Goal: Transaction & Acquisition: Purchase product/service

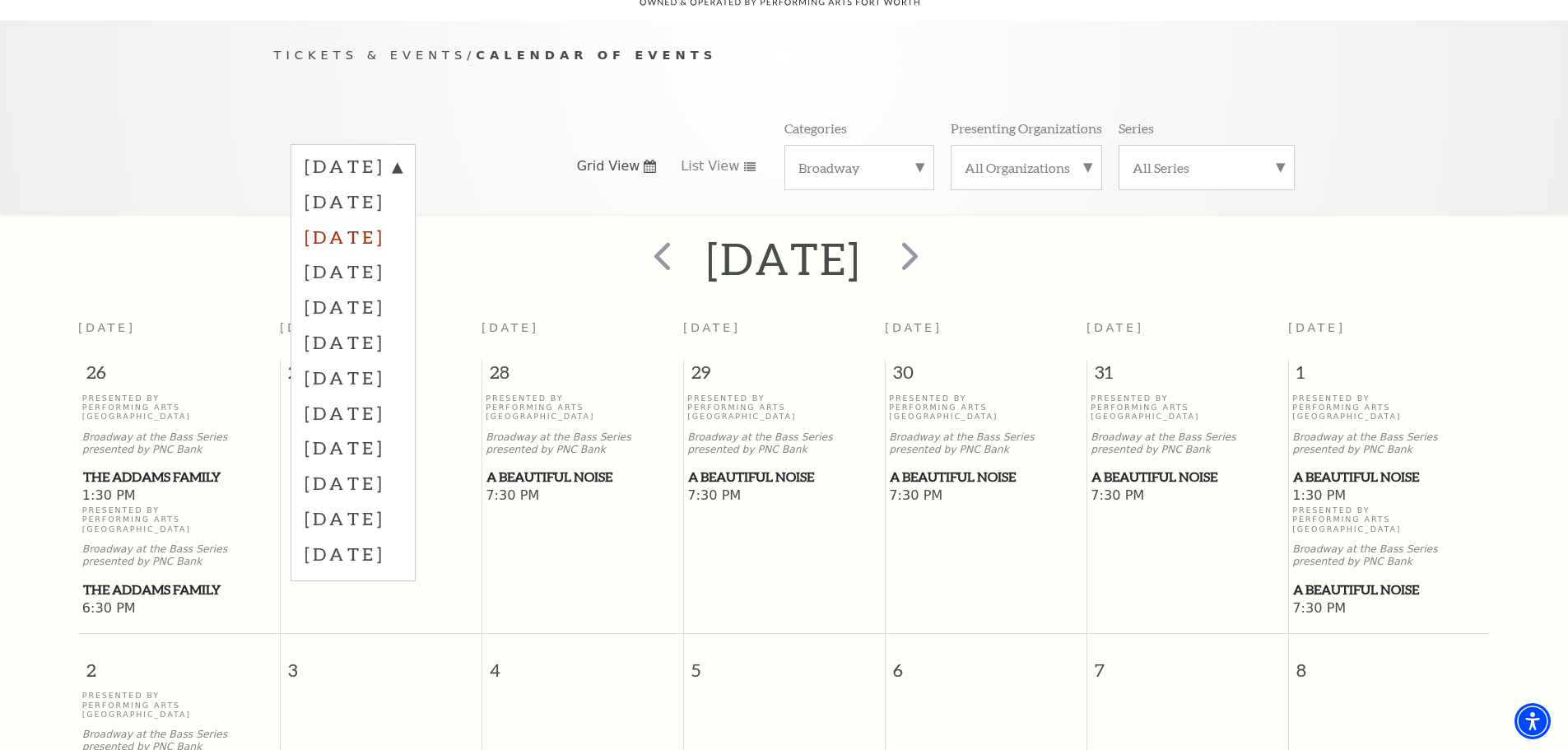
click at [395, 219] on label "[DATE]" at bounding box center [353, 237] width 97 height 36
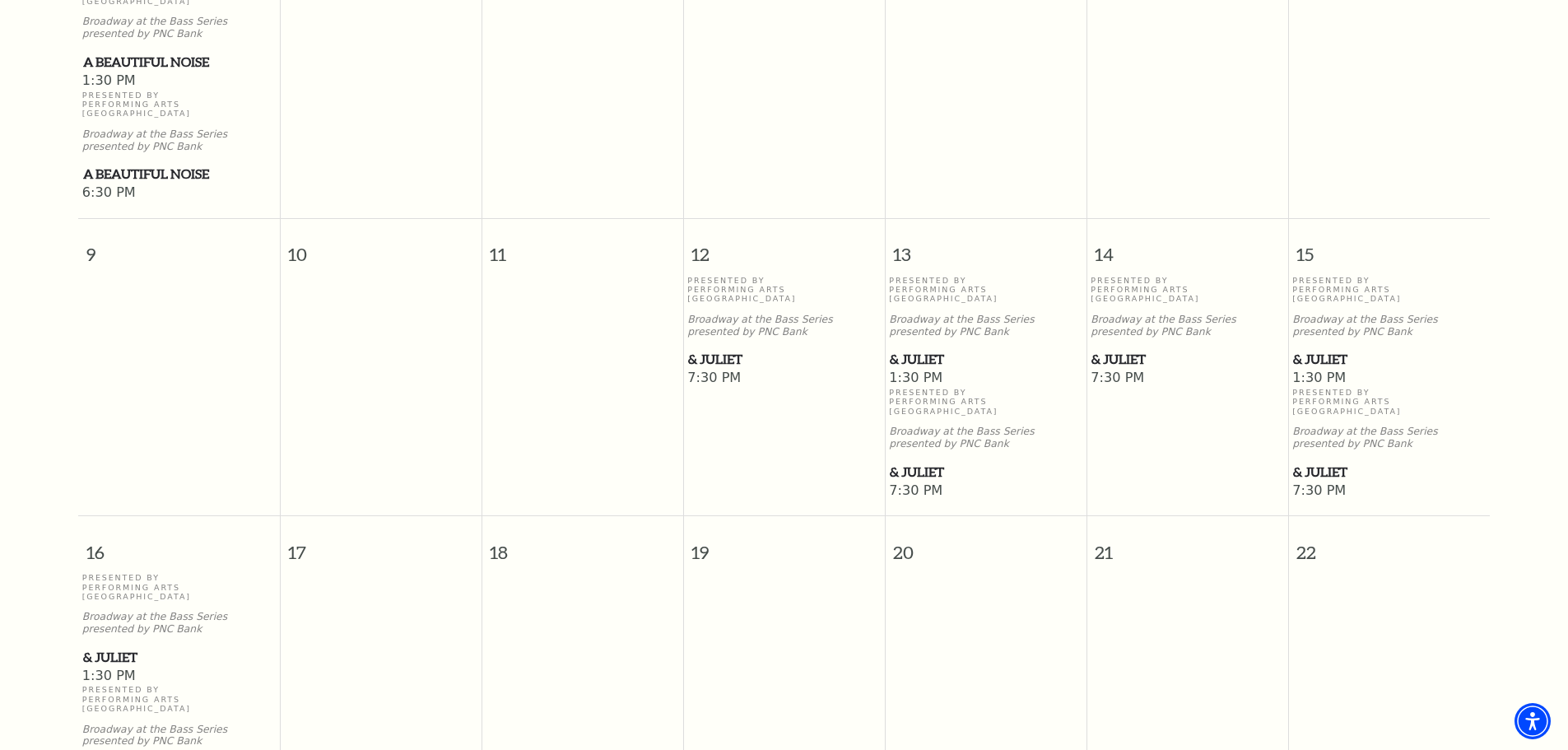
scroll to position [722, 0]
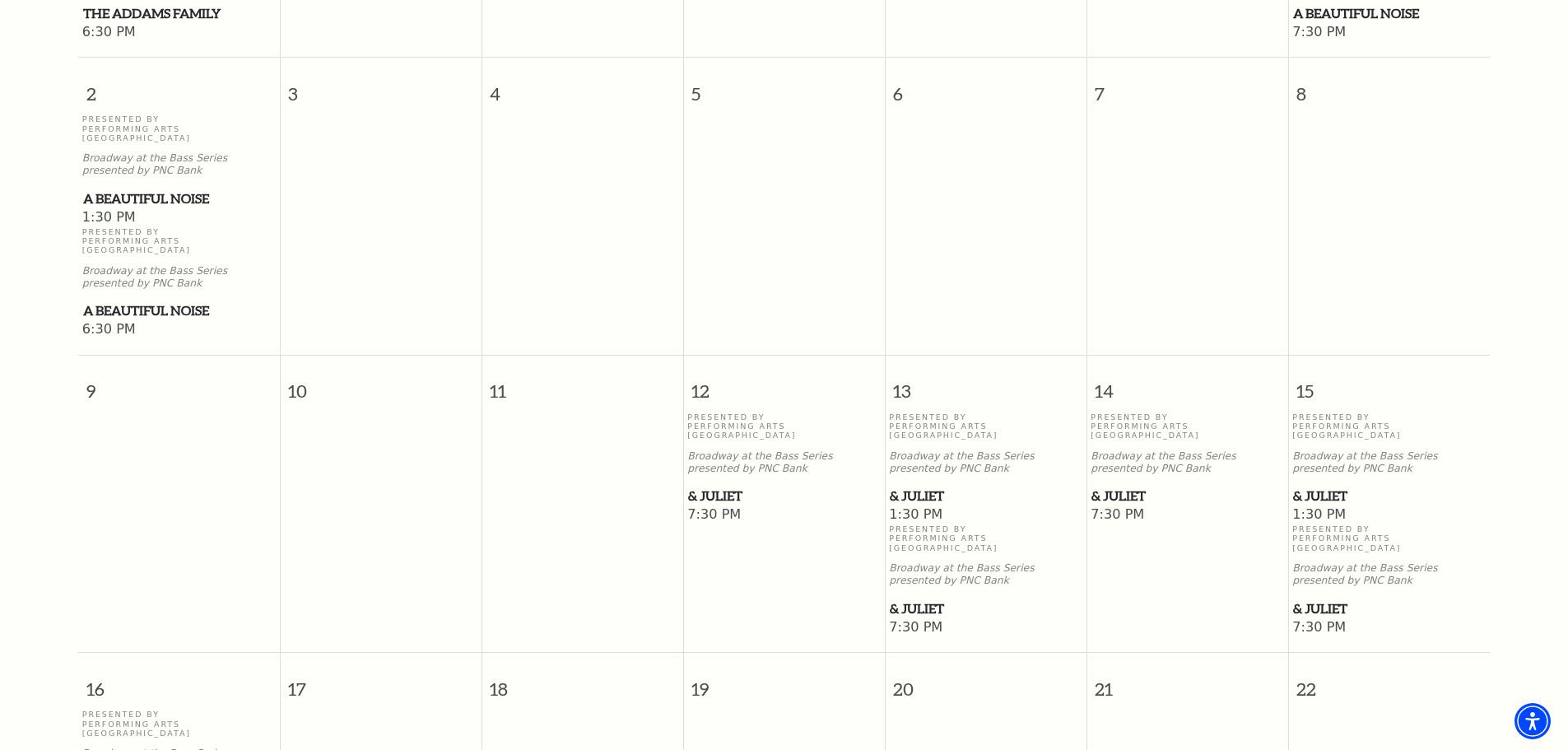
click at [1332, 486] on span "& Juliet" at bounding box center [1388, 496] width 192 height 20
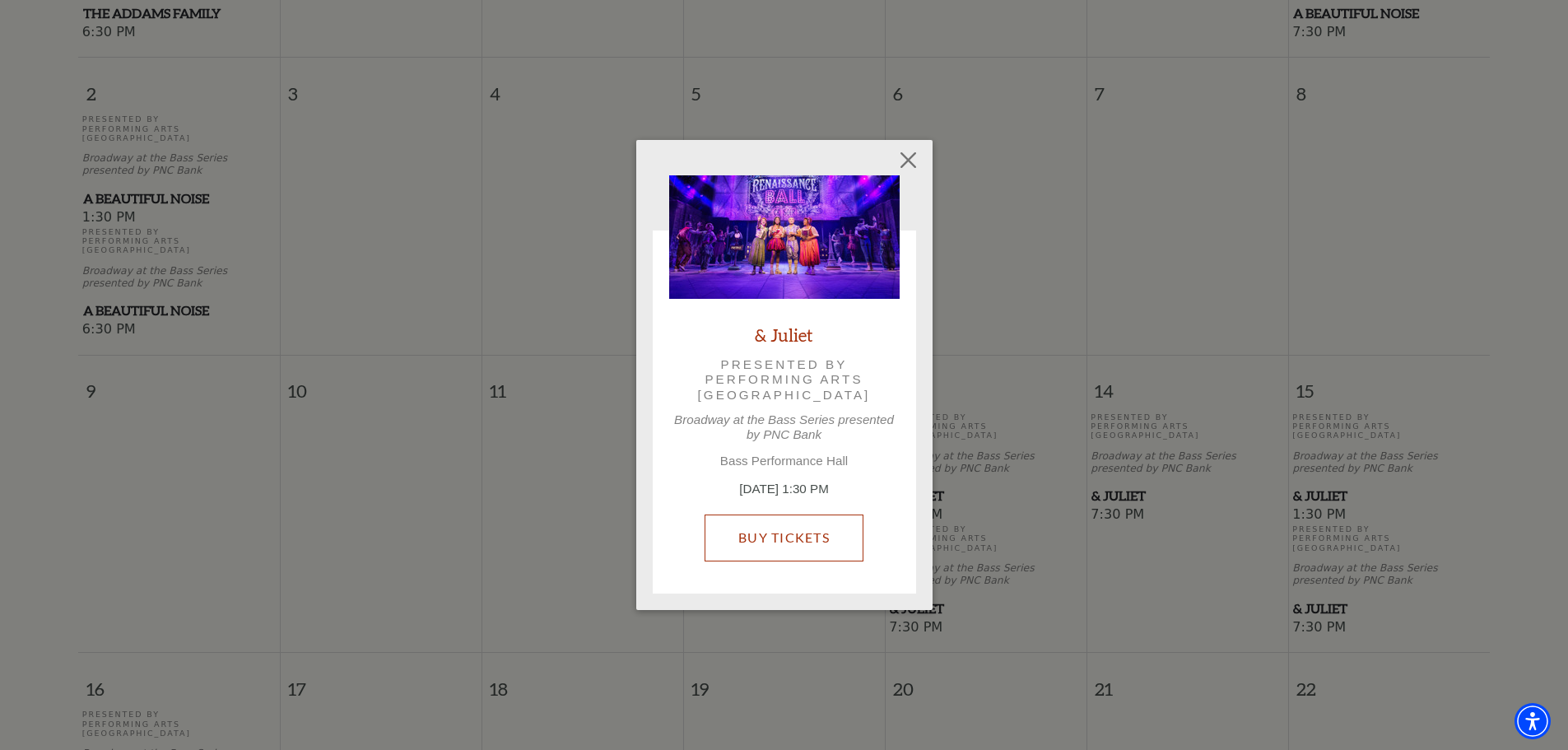
click at [821, 527] on link "Buy Tickets" at bounding box center [784, 537] width 159 height 46
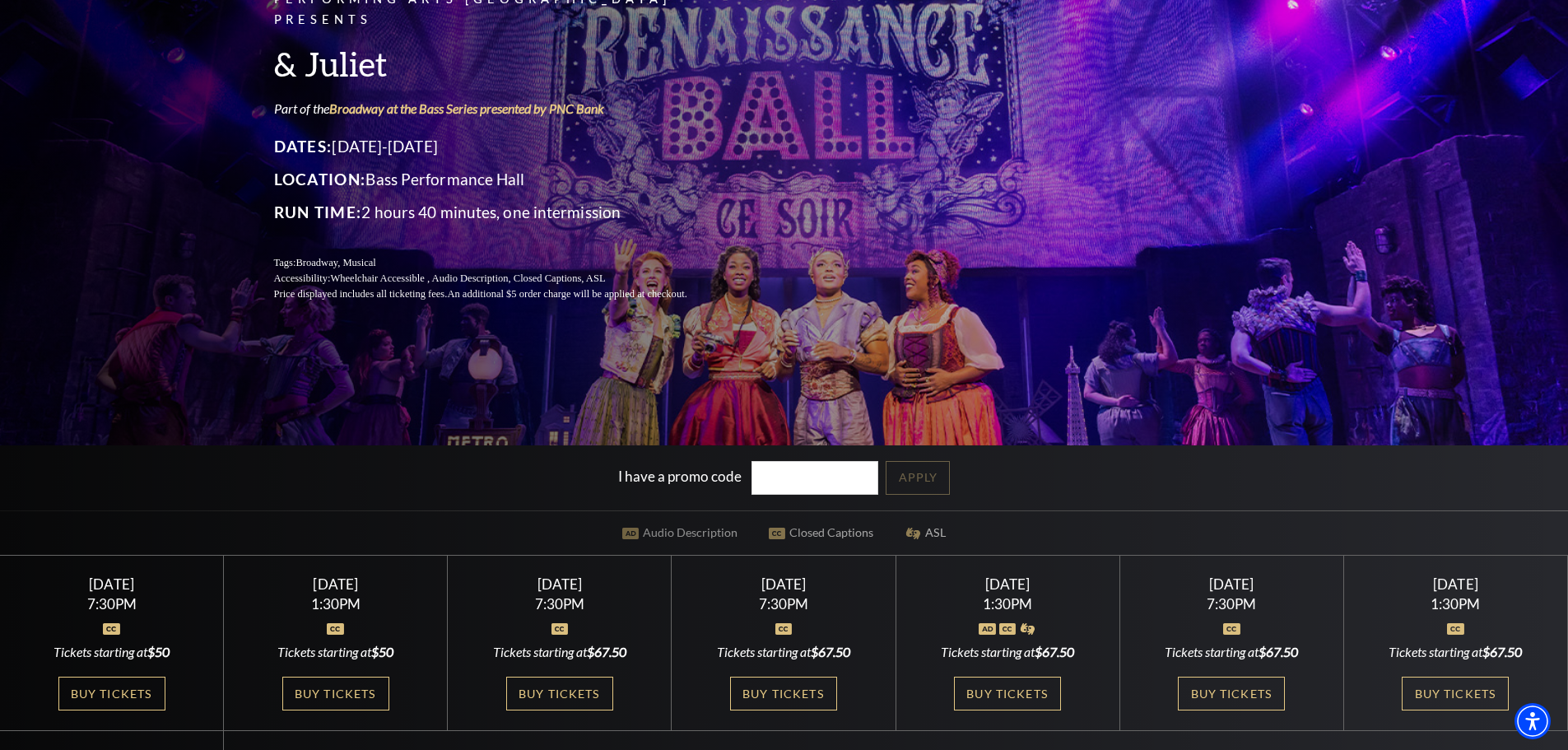
scroll to position [165, 0]
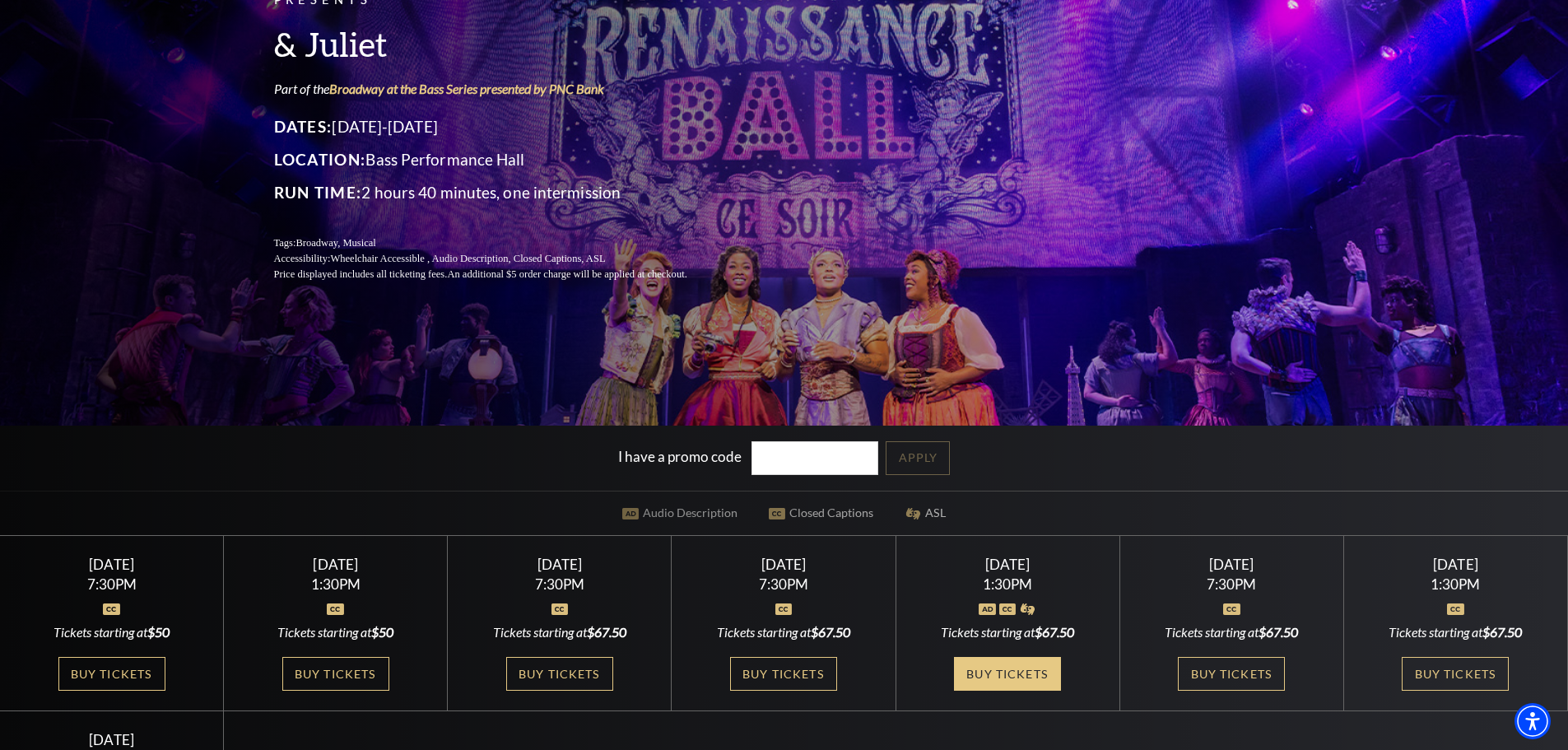
click at [1025, 674] on link "Buy Tickets" at bounding box center [1007, 674] width 107 height 34
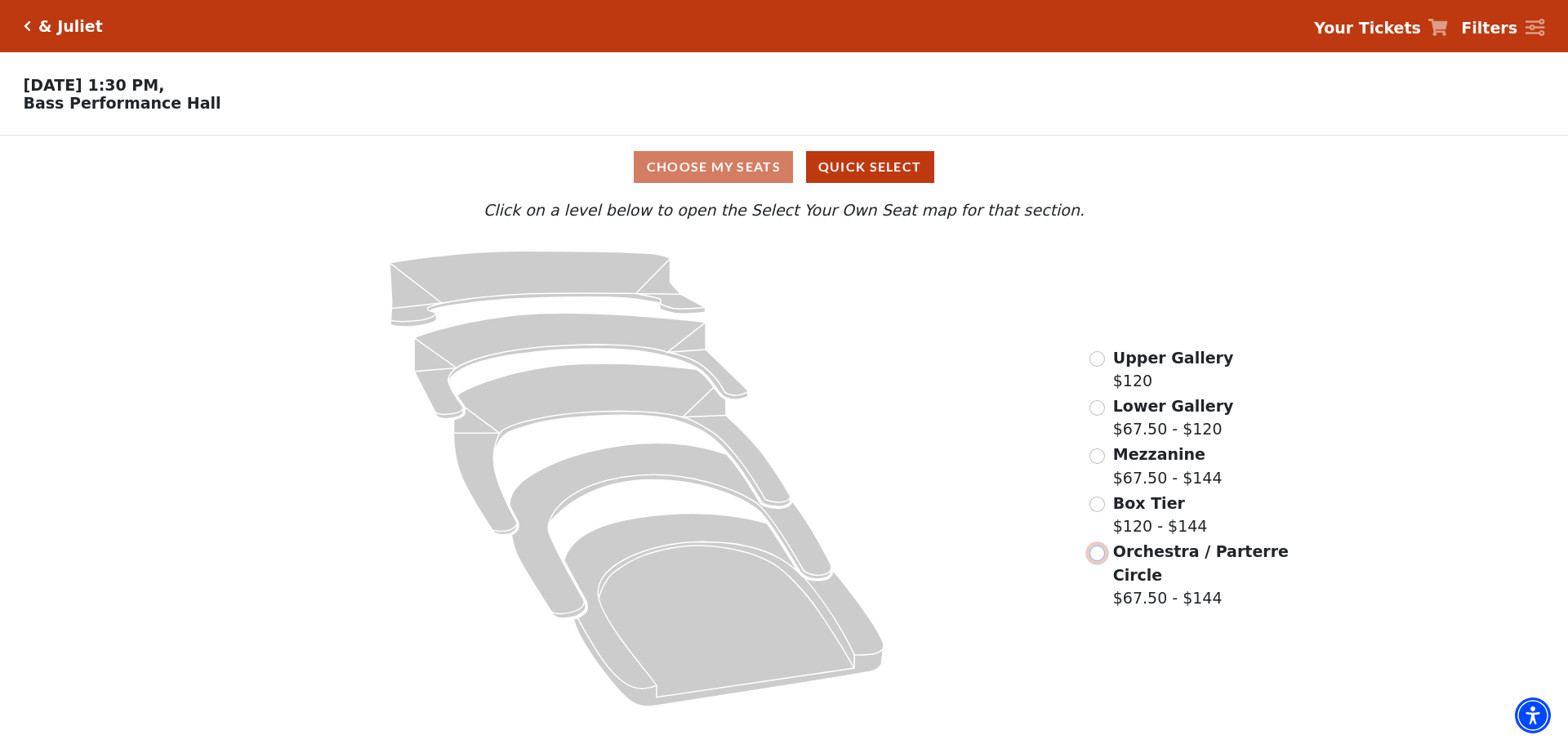
click at [1102, 558] on input "Orchestra / Parterre Circle$67.50 - $144\a" at bounding box center [1097, 553] width 15 height 15
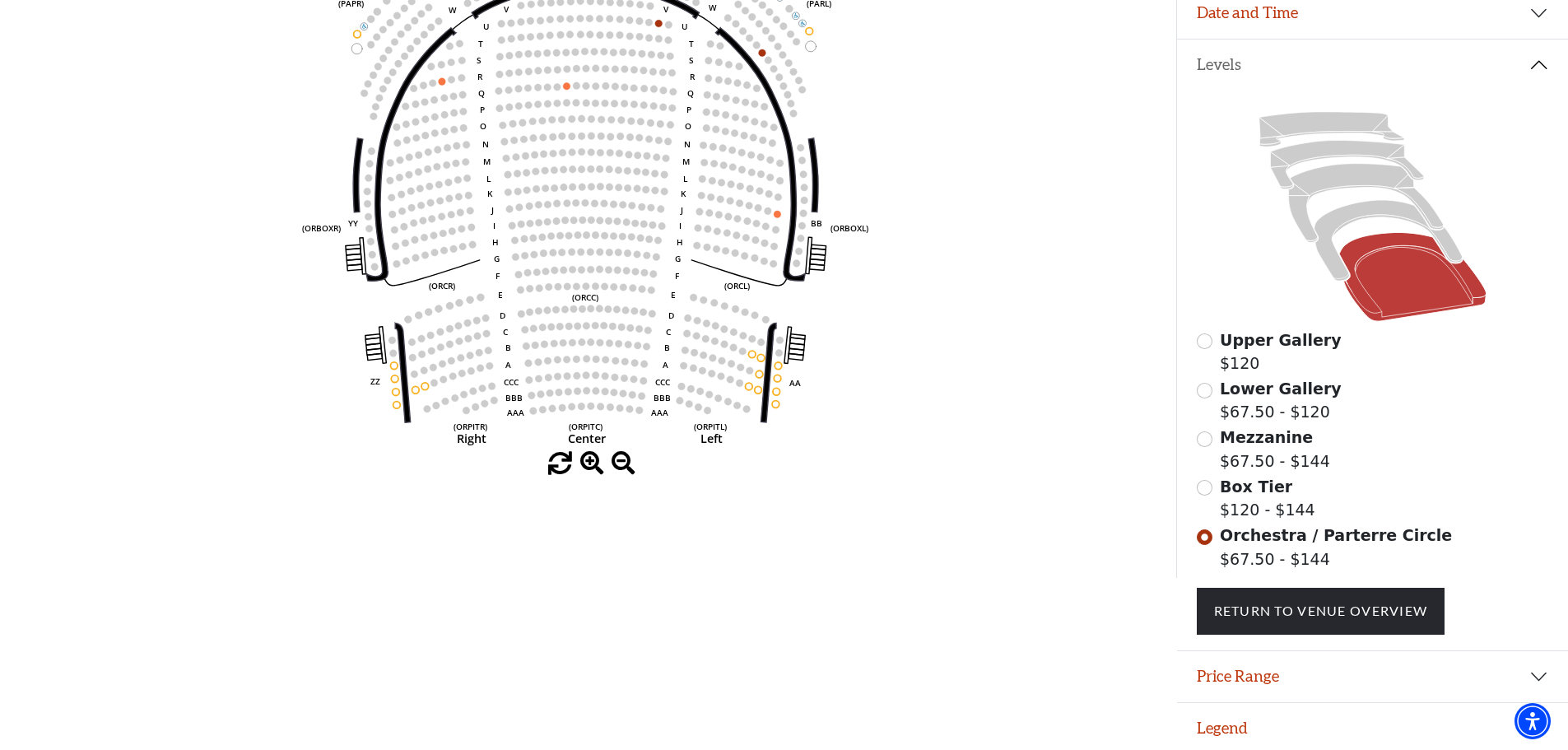
scroll to position [324, 0]
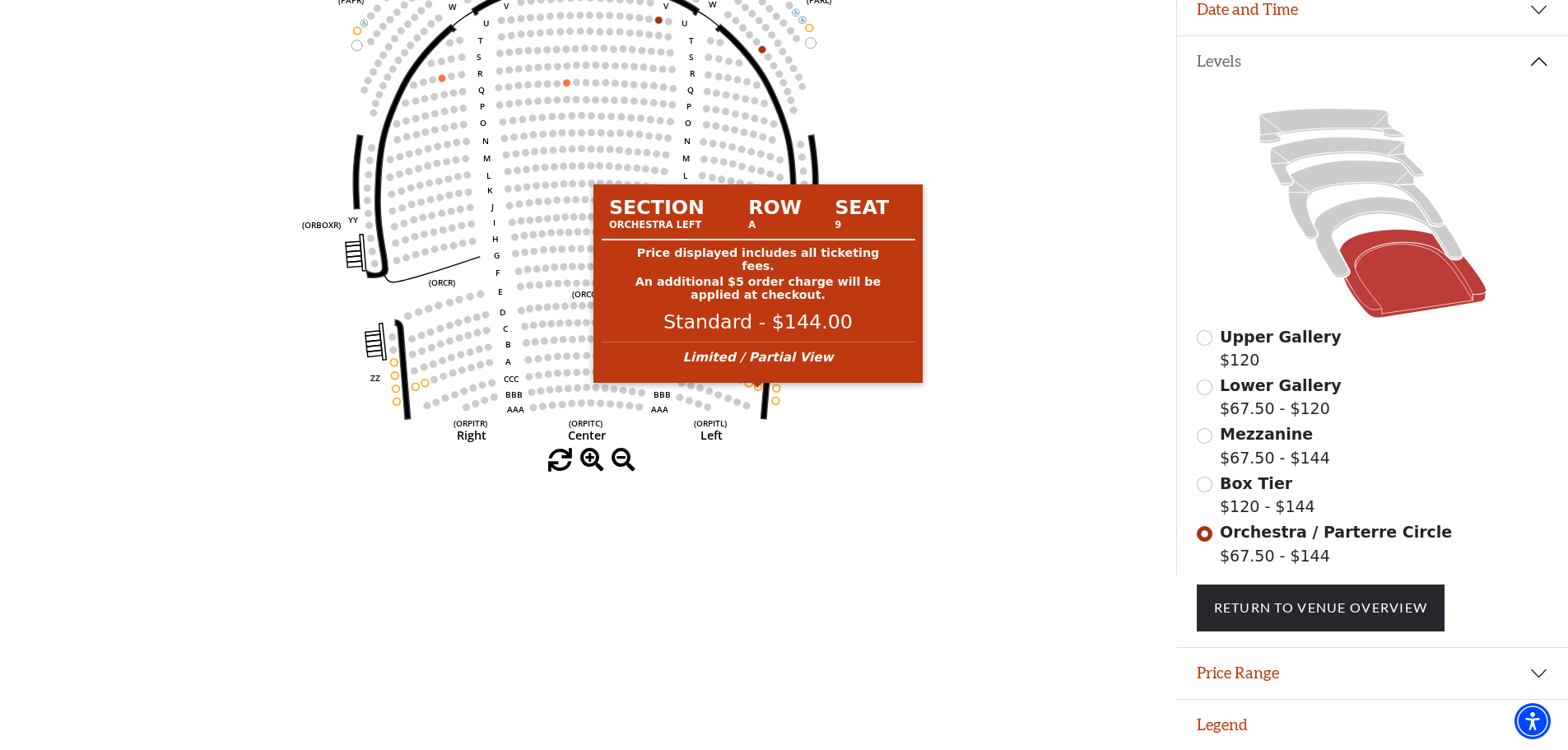
click at [949, 470] on div "Choose My Seats Quick Select Current Level Orchestra / Parterre Circle Click on…" at bounding box center [587, 200] width 1176 height 750
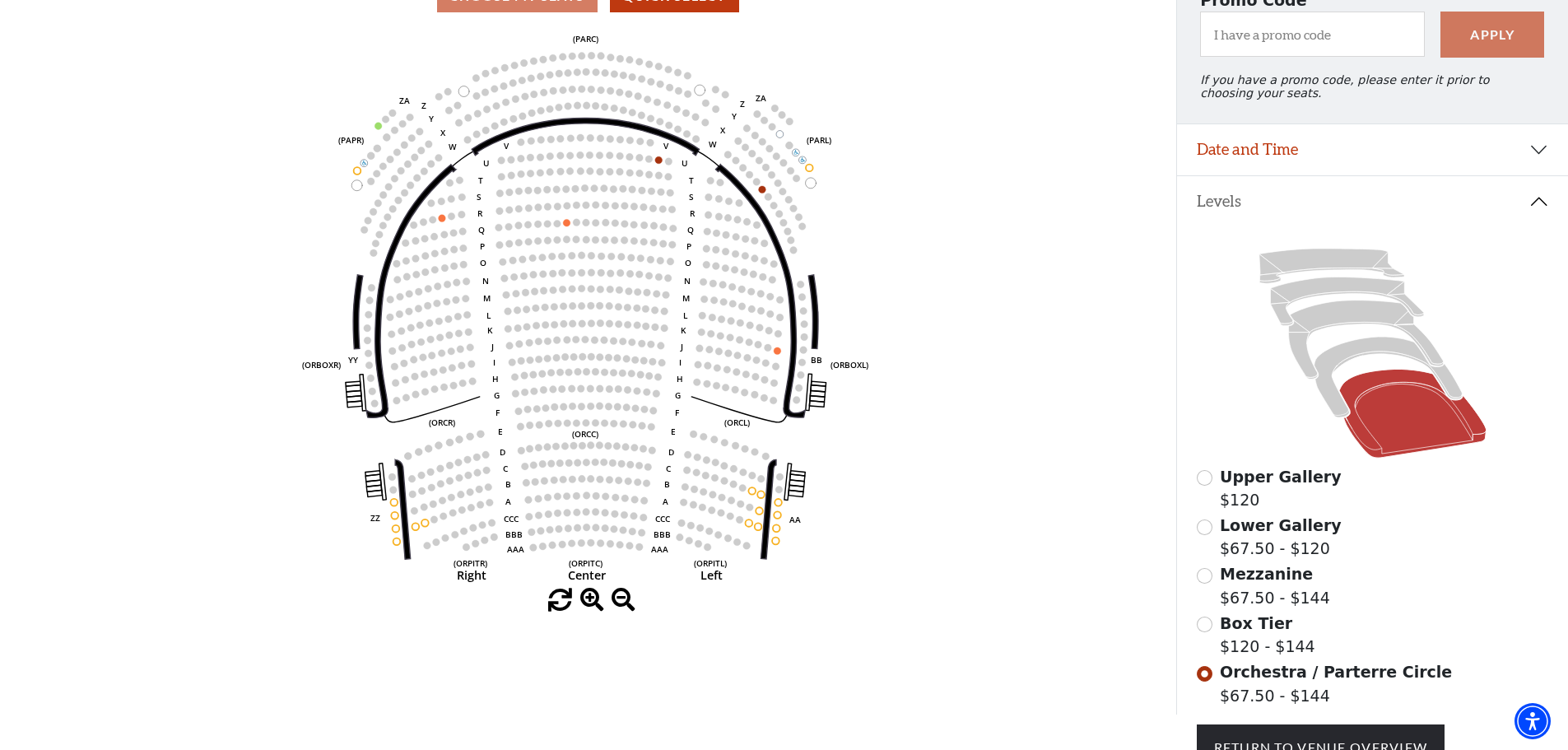
scroll to position [0, 0]
